Goal: Navigation & Orientation: Find specific page/section

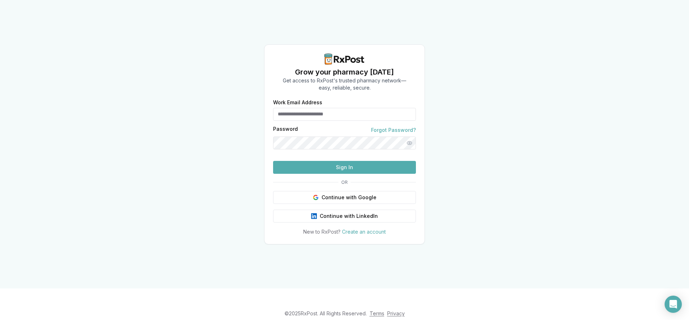
click at [284, 108] on input "Work Email Address" at bounding box center [344, 114] width 143 height 13
click at [274, 137] on div at bounding box center [344, 143] width 143 height 13
click at [342, 174] on button "Sign In" at bounding box center [344, 167] width 143 height 13
click at [325, 174] on button "Sign In" at bounding box center [344, 167] width 143 height 13
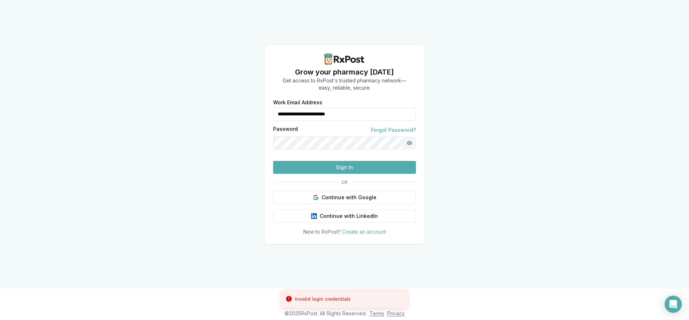
click at [413, 137] on button "Show password" at bounding box center [409, 143] width 13 height 13
click at [319, 108] on input "**********" at bounding box center [344, 114] width 143 height 13
type input "**********"
click at [322, 174] on button "Sign In" at bounding box center [344, 167] width 143 height 13
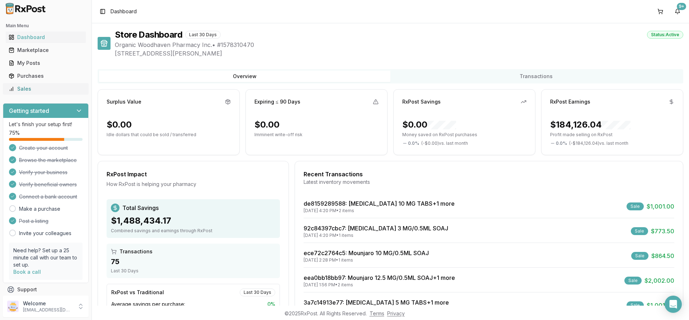
click at [26, 84] on link "Sales" at bounding box center [46, 89] width 80 height 13
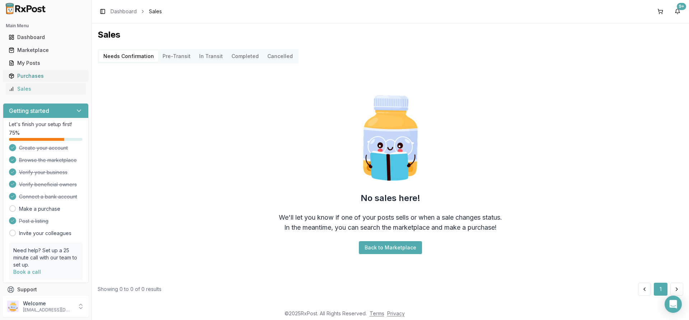
click at [44, 73] on div "Purchases" at bounding box center [46, 75] width 74 height 7
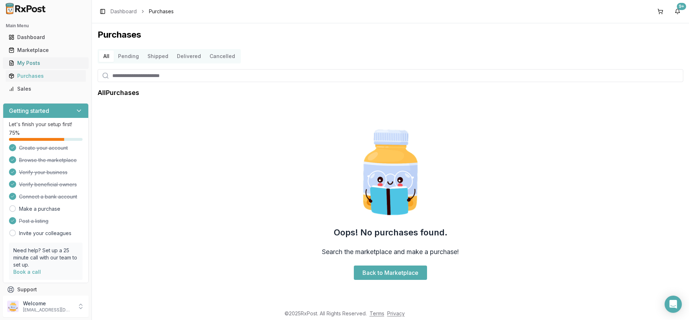
click at [40, 66] on div "My Posts" at bounding box center [46, 63] width 74 height 7
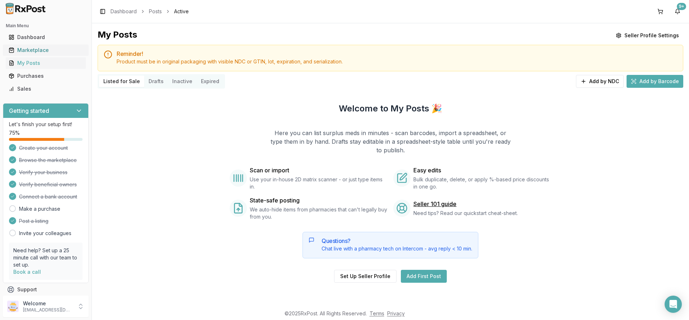
click at [33, 52] on div "Marketplace" at bounding box center [46, 50] width 74 height 7
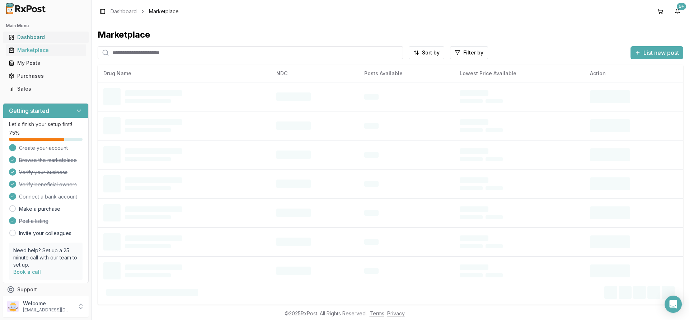
click at [28, 38] on div "Dashboard" at bounding box center [46, 37] width 74 height 7
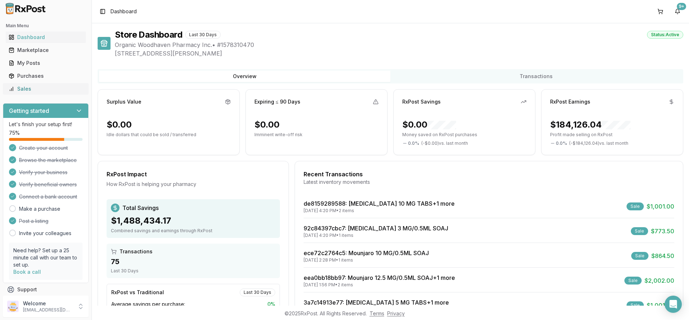
click at [24, 84] on link "Sales" at bounding box center [46, 89] width 80 height 13
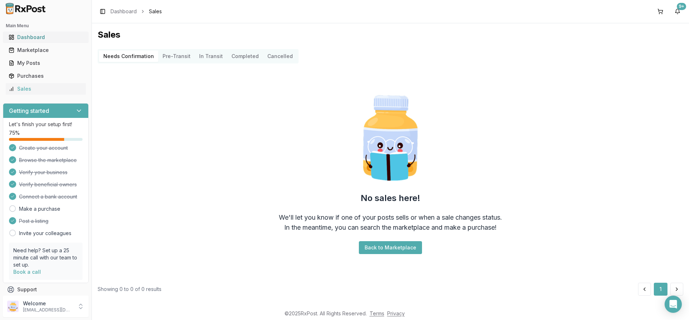
click at [29, 35] on div "Dashboard" at bounding box center [46, 37] width 74 height 7
